Goal: Find specific page/section: Find specific page/section

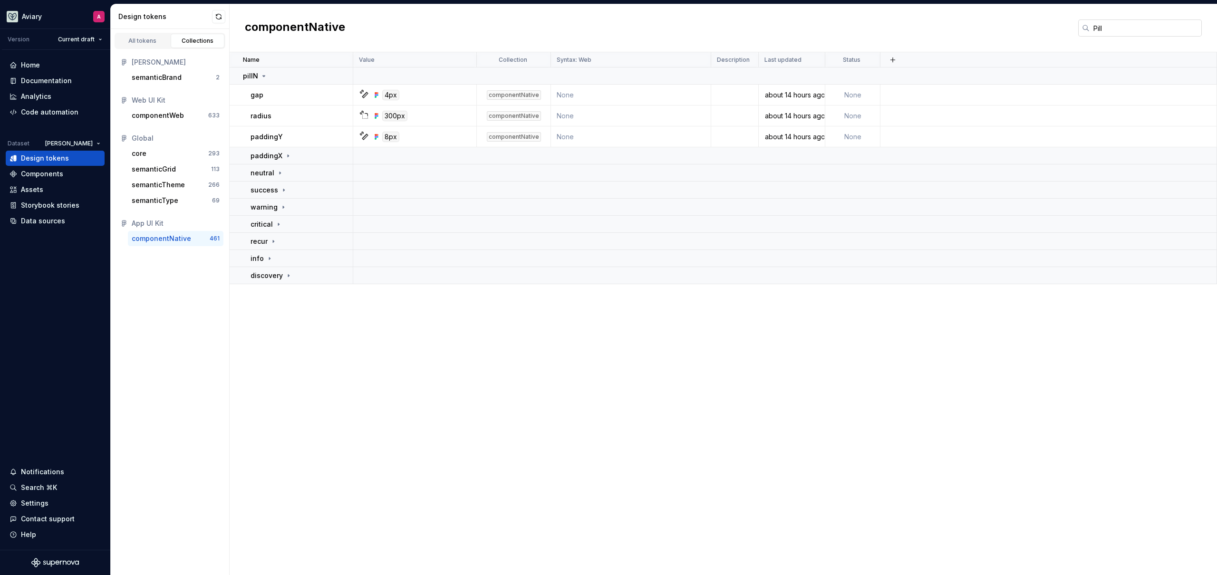
click at [1110, 30] on input "Pill" at bounding box center [1145, 27] width 112 height 17
click at [1111, 29] on input "Pill" at bounding box center [1145, 27] width 112 height 17
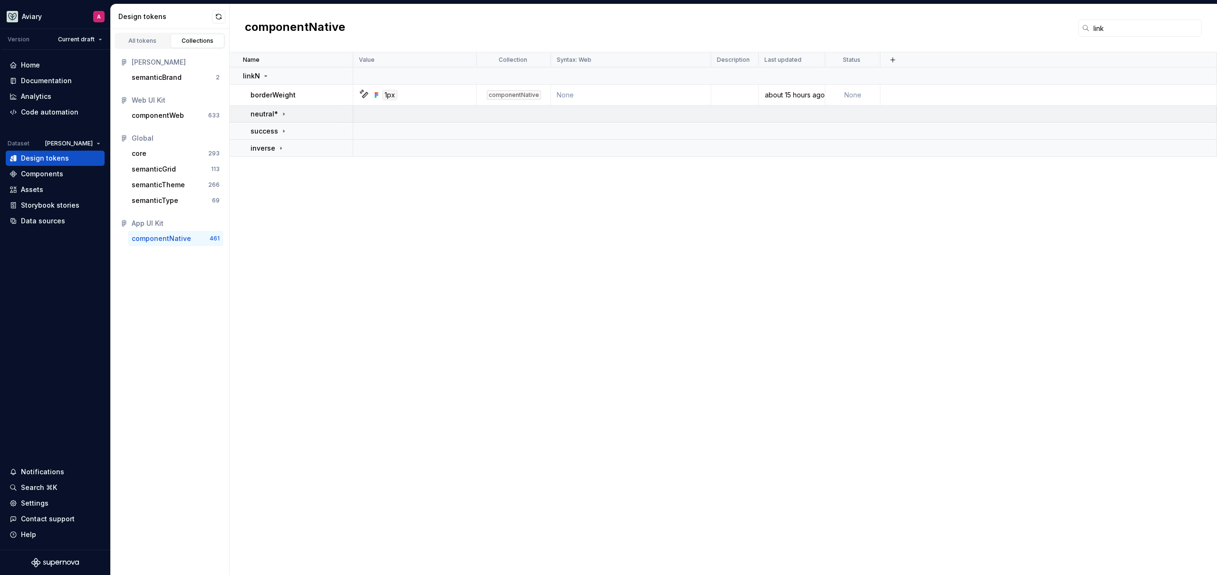
click at [250, 115] on p "neutral*" at bounding box center [264, 114] width 28 height 10
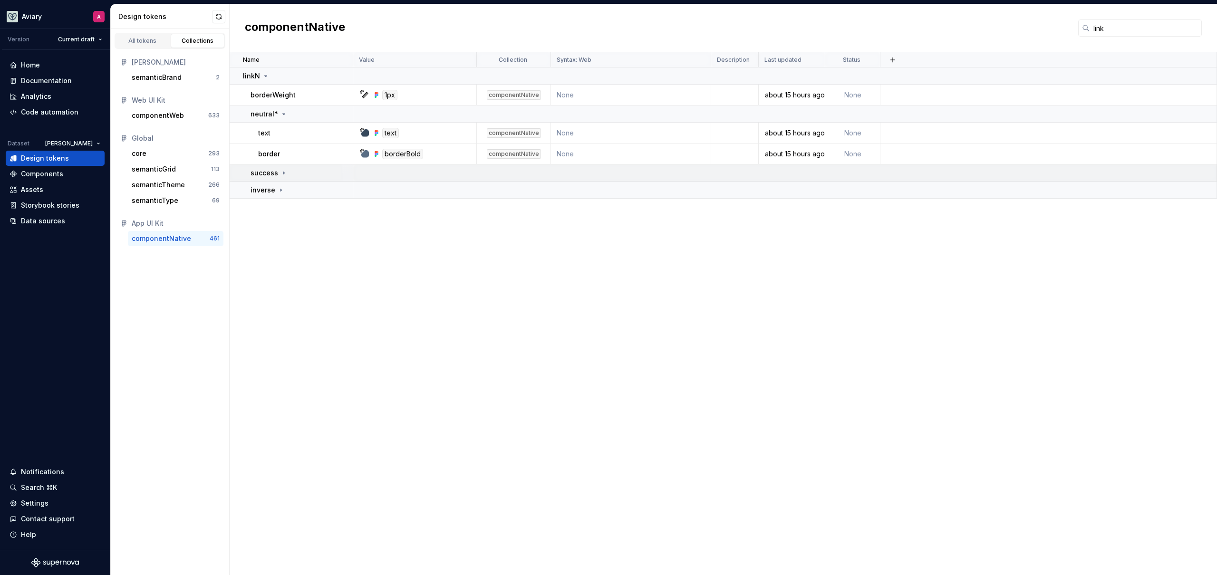
drag, startPoint x: 277, startPoint y: 168, endPoint x: 277, endPoint y: 180, distance: 11.9
click at [277, 169] on div "success" at bounding box center [268, 173] width 37 height 10
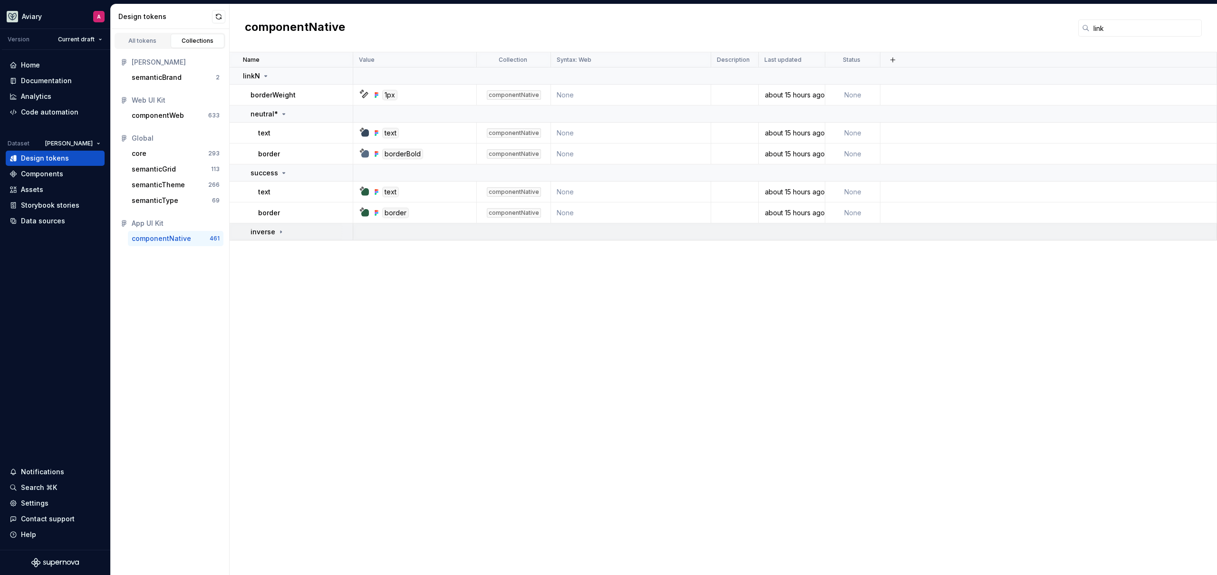
click at [282, 232] on icon at bounding box center [281, 232] width 8 height 8
click at [290, 297] on div "Name Value Collection Syntax: Web Description Last updated Status linkN borderW…" at bounding box center [723, 313] width 987 height 523
click at [1150, 26] on input "link" at bounding box center [1145, 27] width 112 height 17
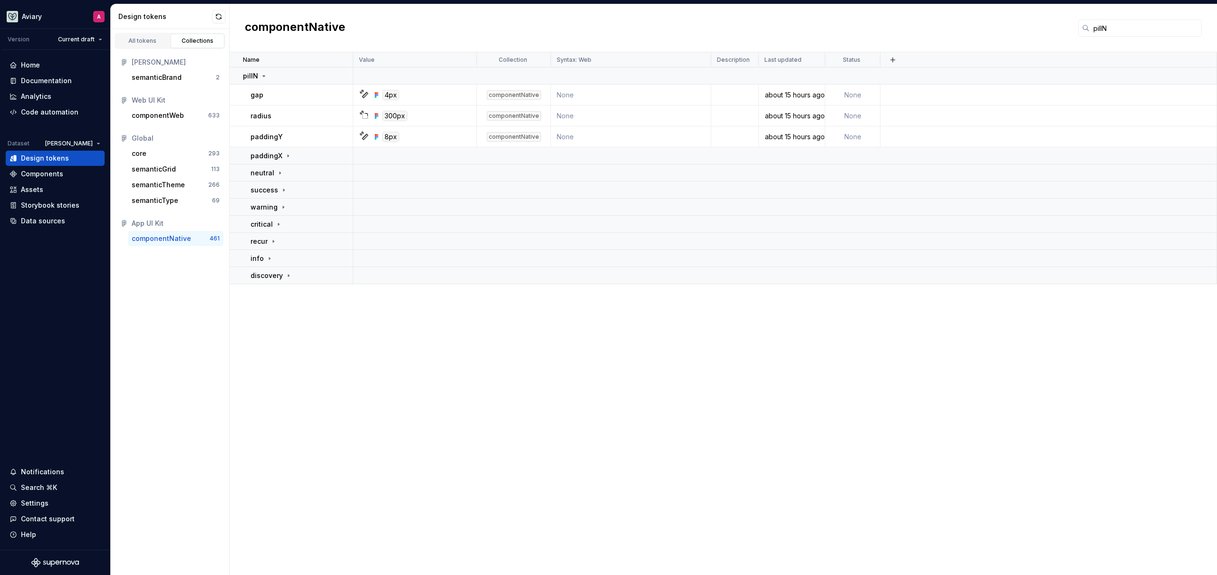
click at [326, 320] on div "Name Value Collection Syntax: Web Description Last updated Status pillN gap 4px…" at bounding box center [723, 313] width 987 height 523
click at [284, 158] on icon at bounding box center [288, 156] width 8 height 8
click at [1133, 32] on input "pillN" at bounding box center [1145, 27] width 112 height 17
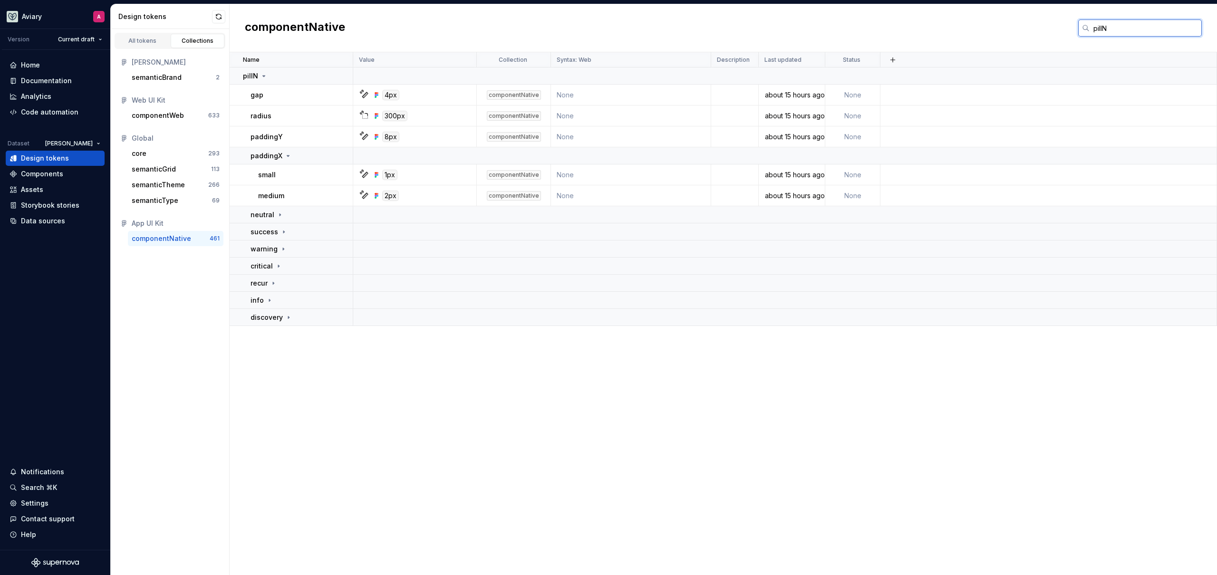
click at [1133, 31] on input "pillN" at bounding box center [1145, 27] width 112 height 17
click at [1133, 32] on input "pillN" at bounding box center [1145, 27] width 112 height 17
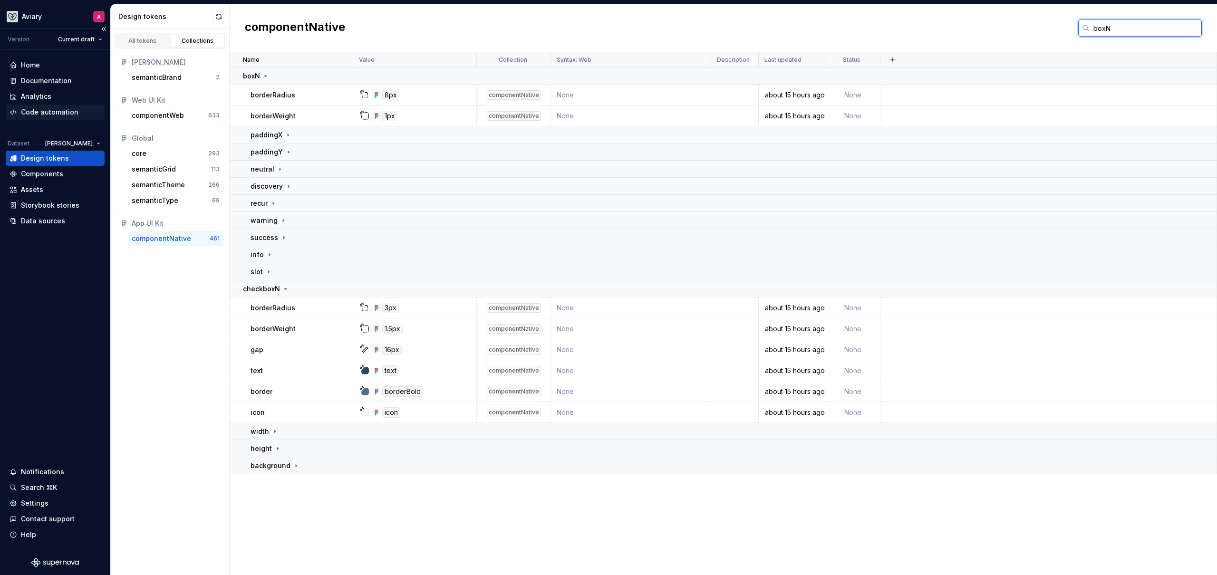
type input "boxN"
click at [273, 234] on p "success" at bounding box center [264, 238] width 28 height 10
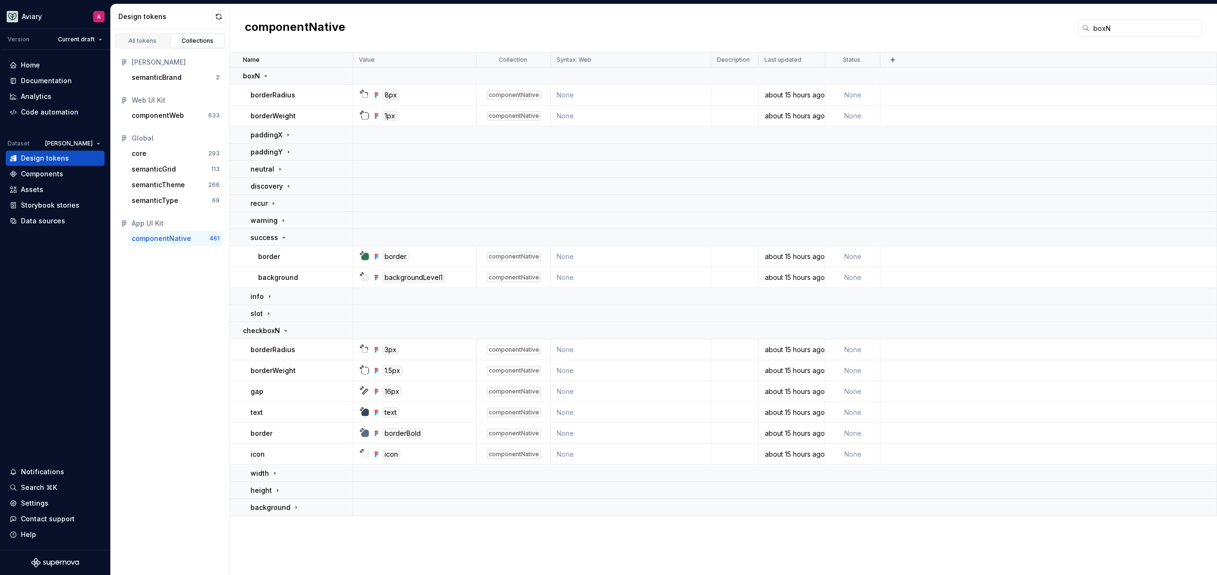
click at [203, 315] on div "All tokens Collections [PERSON_NAME] semanticBrand 2 Web UI Kit componentWeb 63…" at bounding box center [170, 302] width 119 height 546
click at [287, 236] on div "success" at bounding box center [301, 238] width 102 height 10
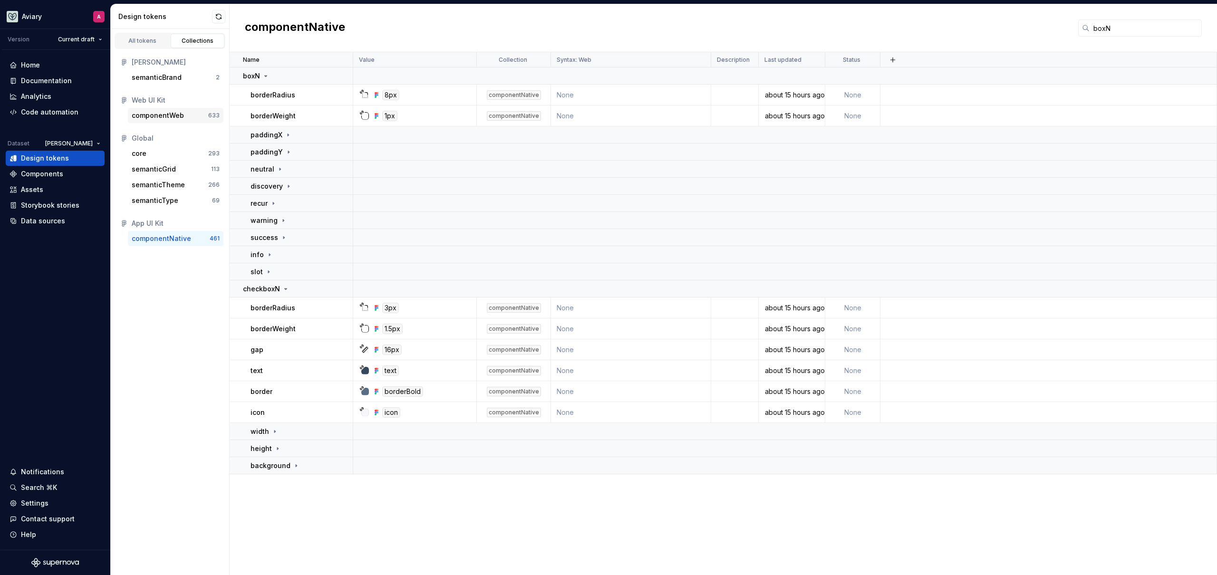
click at [161, 116] on div "componentWeb" at bounding box center [158, 116] width 52 height 10
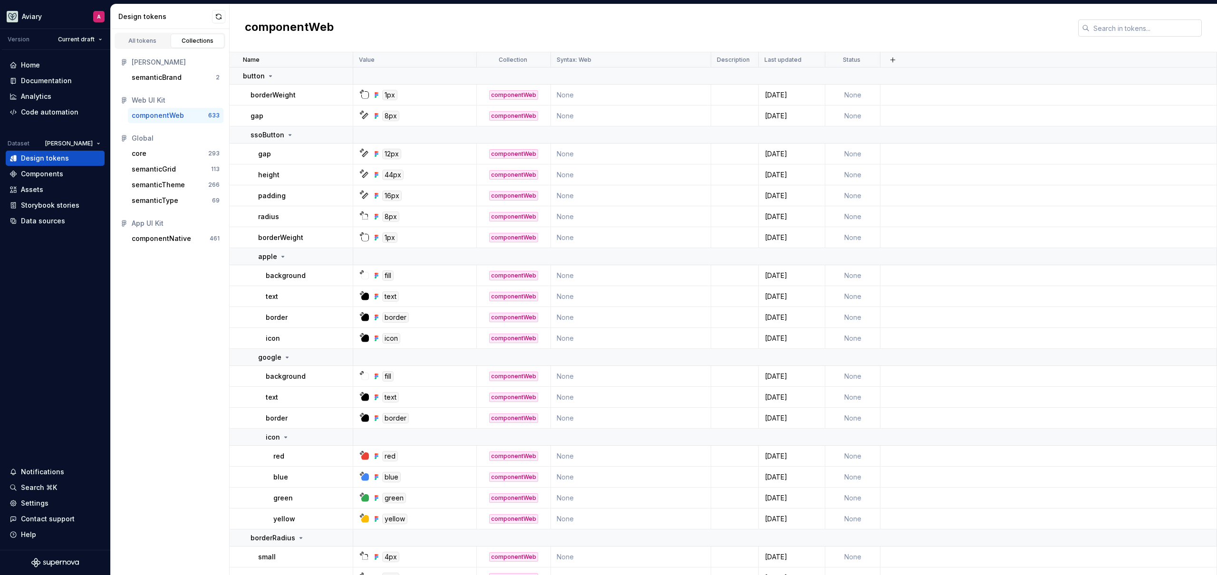
click at [1156, 26] on input "text" at bounding box center [1145, 27] width 112 height 17
type input ";"
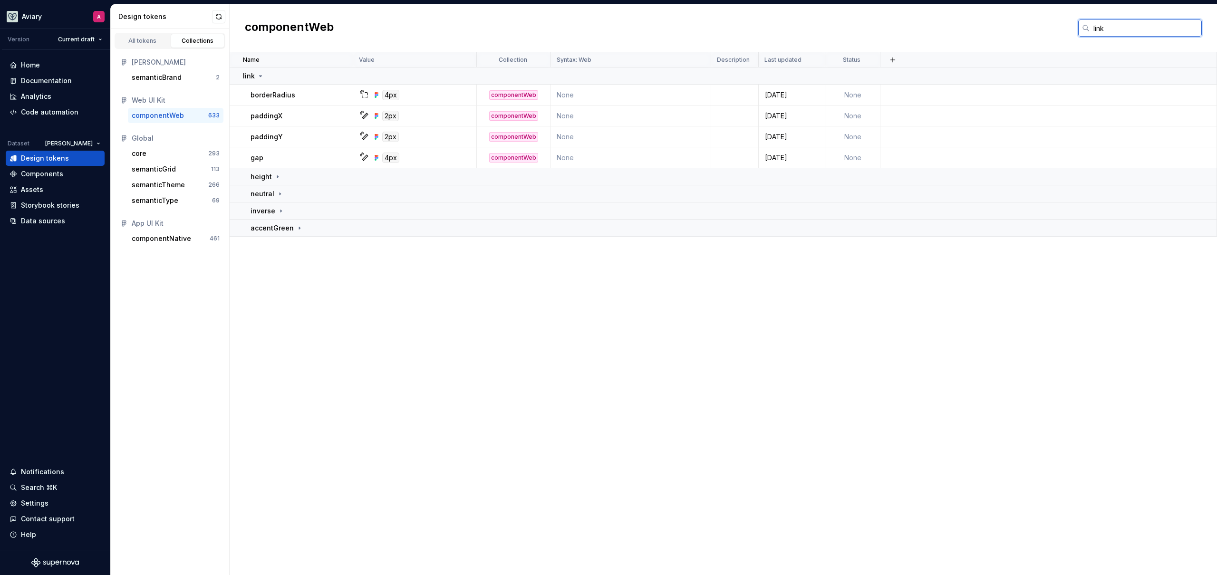
type input "link"
click at [308, 305] on div "Name Value Collection Syntax: Web Description Last updated Status link borderRa…" at bounding box center [723, 313] width 987 height 523
click at [181, 242] on div "componentNative" at bounding box center [161, 239] width 59 height 10
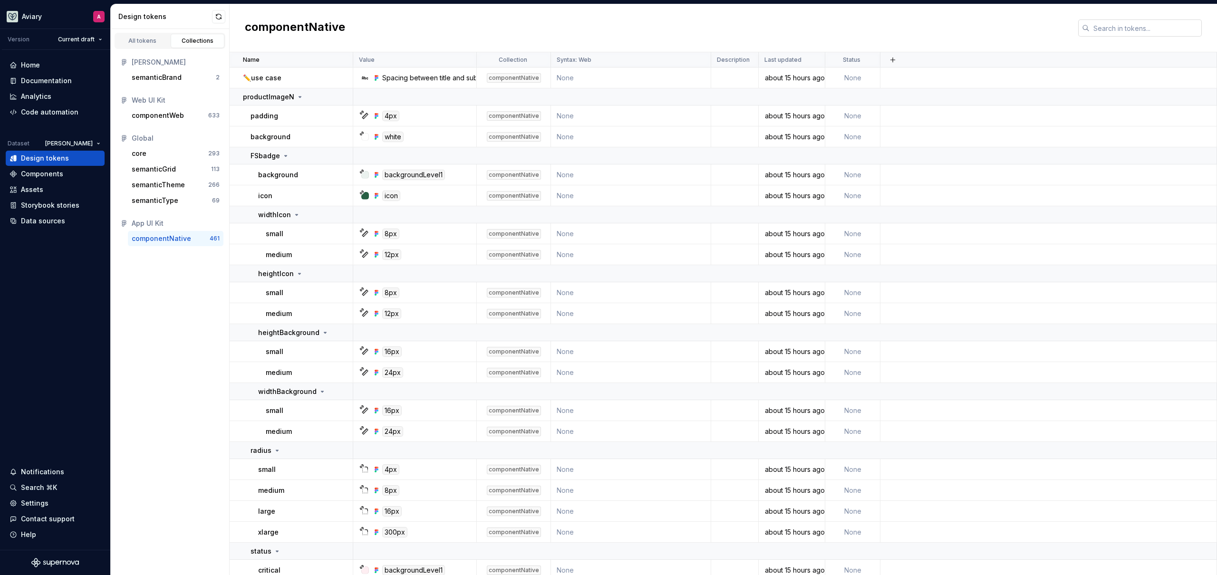
click at [1118, 27] on input "text" at bounding box center [1145, 27] width 112 height 17
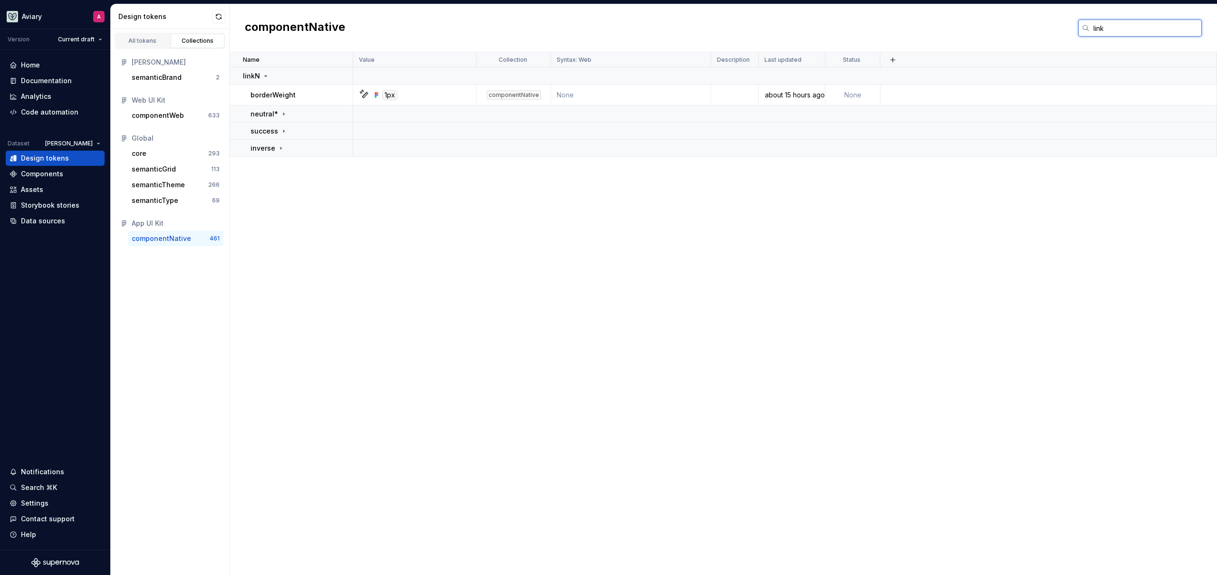
type input "link"
click at [423, 192] on div "Name Value Collection Syntax: Web Description Last updated Status linkN borderW…" at bounding box center [723, 313] width 987 height 523
